Goal: Task Accomplishment & Management: Use online tool/utility

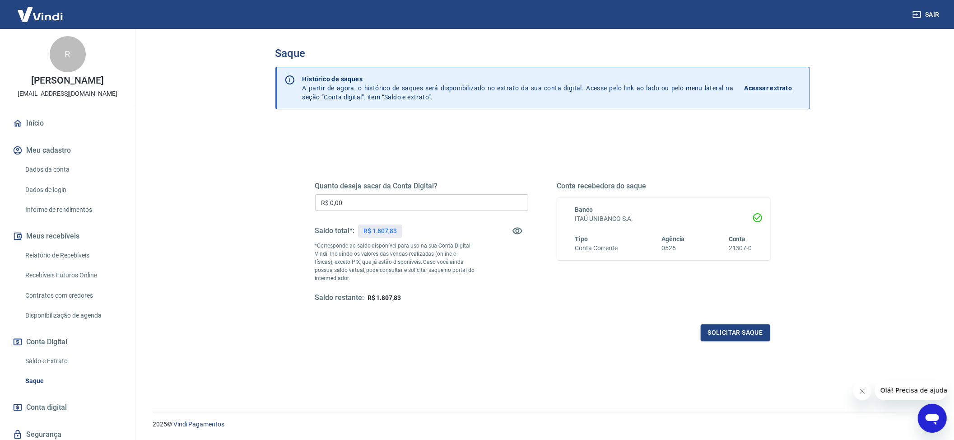
click at [360, 203] on input "R$ 0,00" at bounding box center [421, 202] width 213 height 17
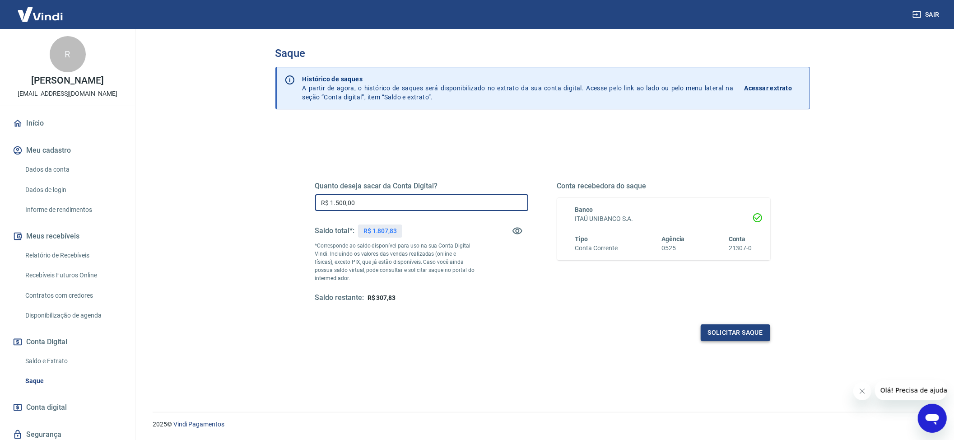
type input "R$ 1.500,00"
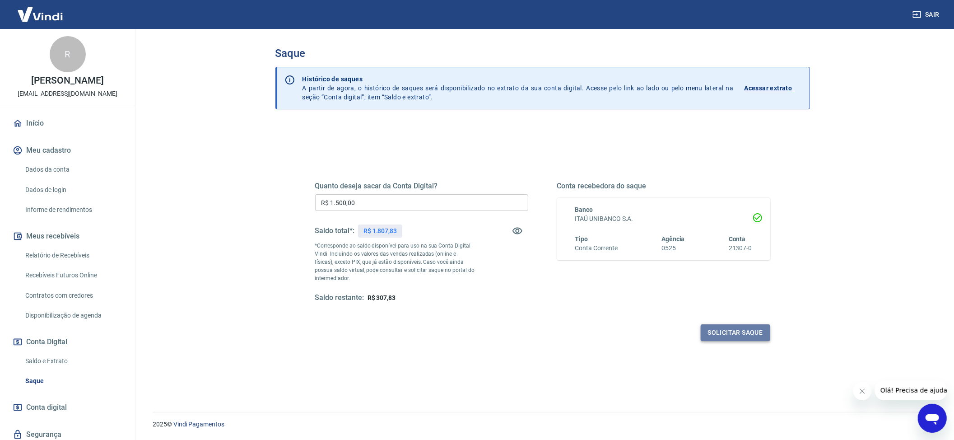
click at [721, 330] on button "Solicitar saque" at bounding box center [736, 332] width 70 height 17
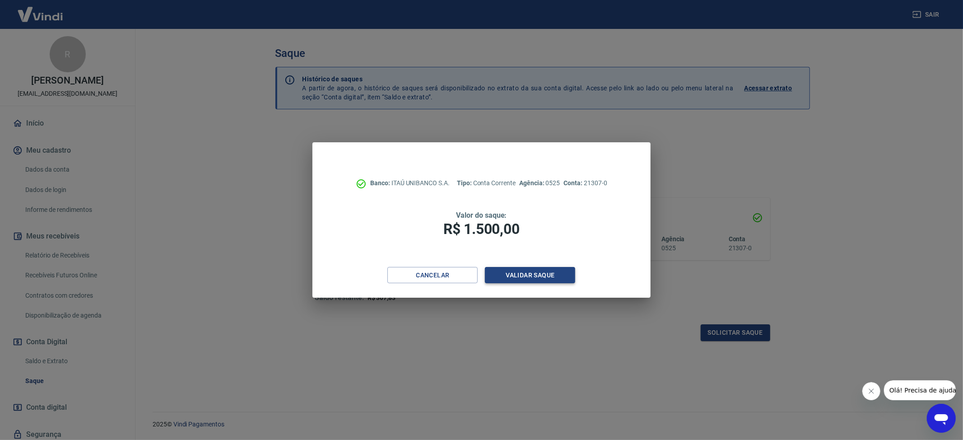
click at [521, 279] on button "Validar saque" at bounding box center [530, 275] width 90 height 17
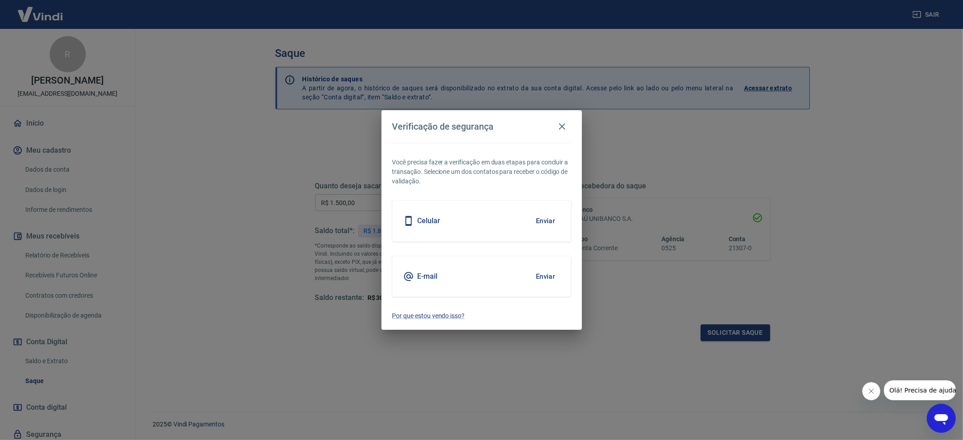
click at [516, 282] on div "E-mail Enviar" at bounding box center [481, 276] width 179 height 41
click at [543, 280] on button "Enviar" at bounding box center [545, 276] width 29 height 19
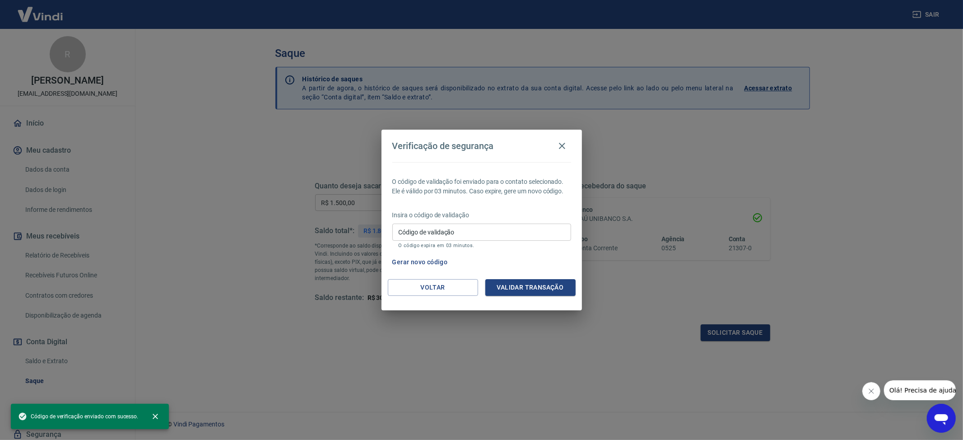
click at [439, 237] on input "Código de validação" at bounding box center [481, 231] width 179 height 17
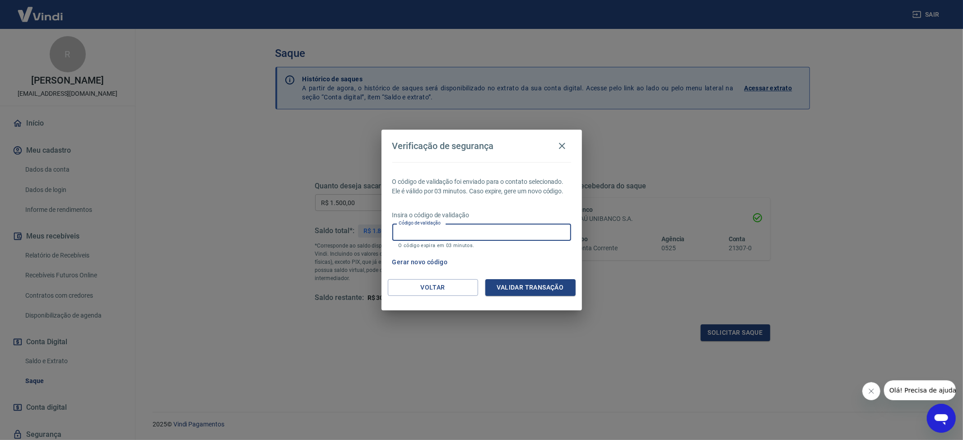
paste input "871906"
type input "871906"
click at [549, 294] on button "Validar transação" at bounding box center [530, 287] width 90 height 17
